Goal: Task Accomplishment & Management: Manage account settings

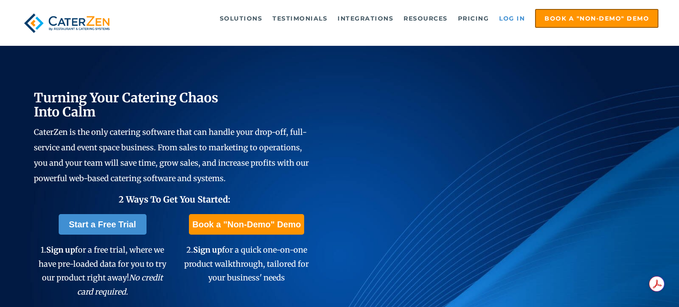
click at [514, 18] on link "Log in" at bounding box center [512, 18] width 34 height 17
click at [507, 19] on link "Log in" at bounding box center [512, 18] width 34 height 17
drag, startPoint x: 0, startPoint y: 0, endPoint x: 505, endPoint y: 20, distance: 505.6
click at [505, 20] on link "Log in" at bounding box center [512, 18] width 34 height 17
click at [518, 18] on link "Log in" at bounding box center [512, 18] width 34 height 17
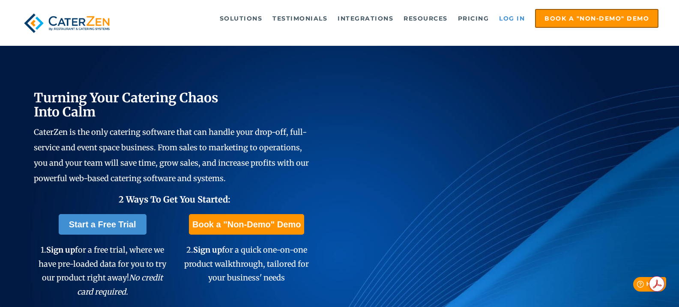
click at [513, 21] on link "Log in" at bounding box center [512, 18] width 34 height 17
